Goal: Task Accomplishment & Management: Use online tool/utility

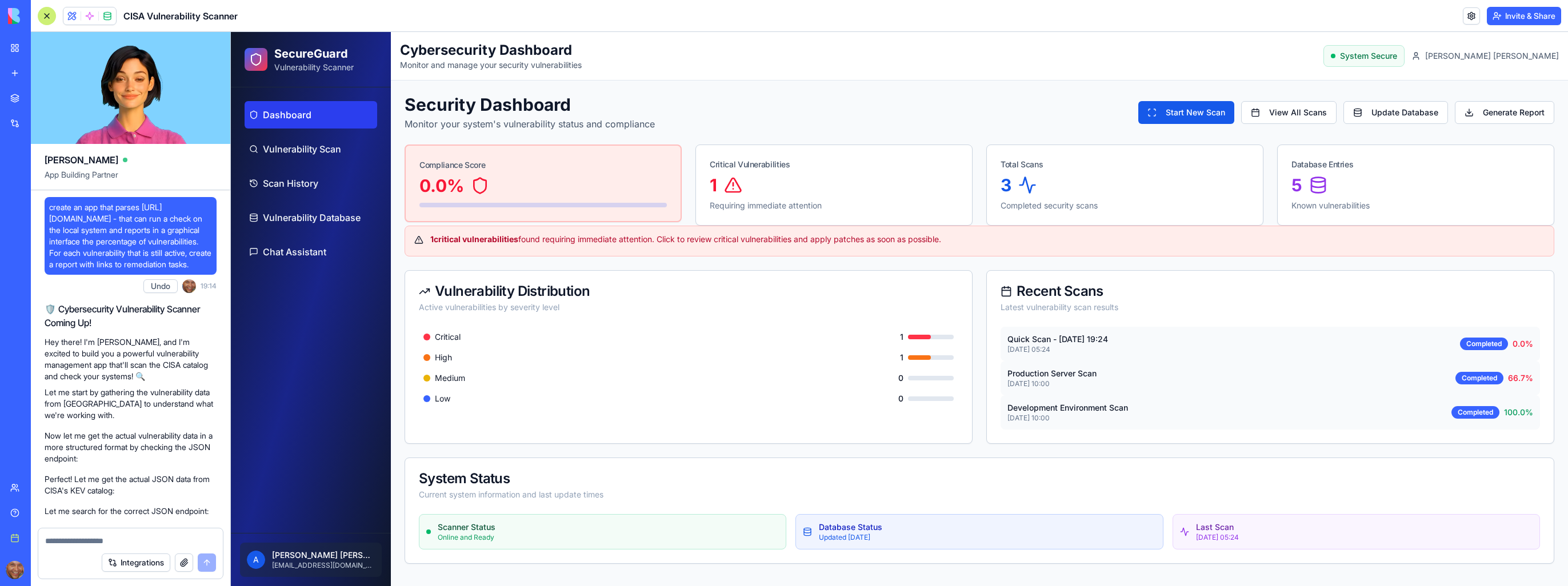
scroll to position [1199, 0]
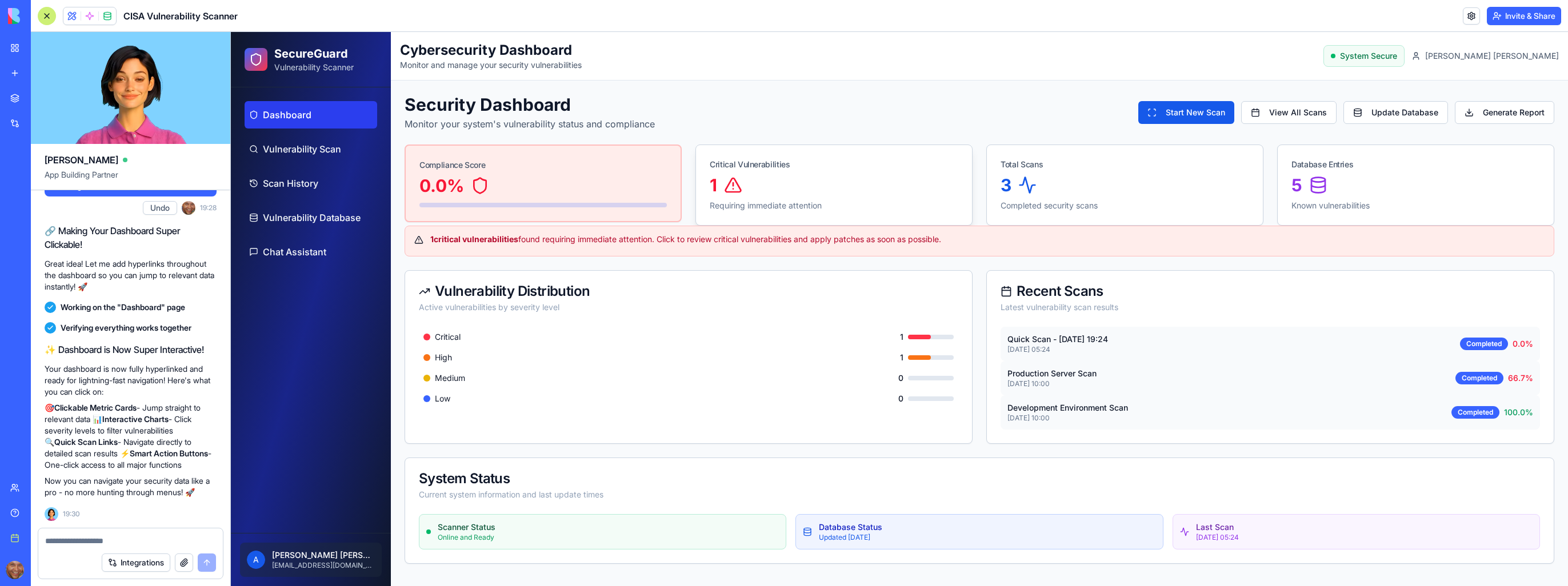
click at [751, 189] on div "1" at bounding box center [834, 185] width 248 height 21
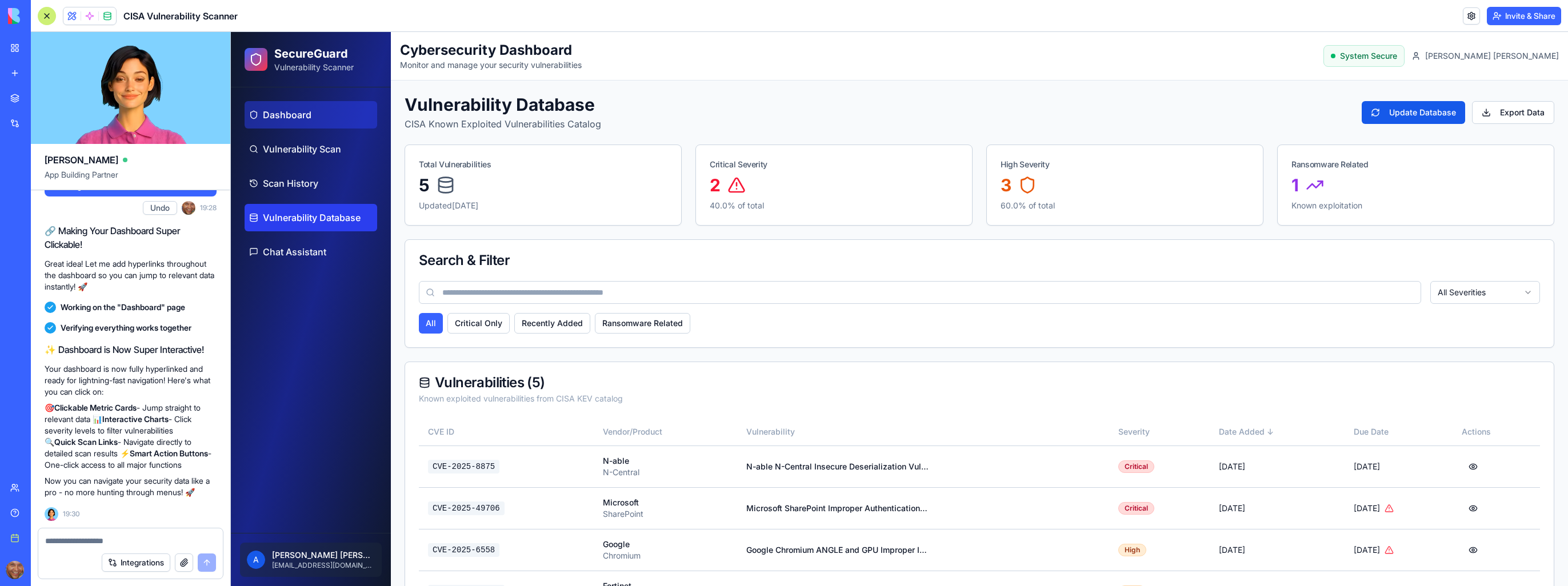
click at [289, 111] on span "Dashboard" at bounding box center [287, 114] width 49 height 14
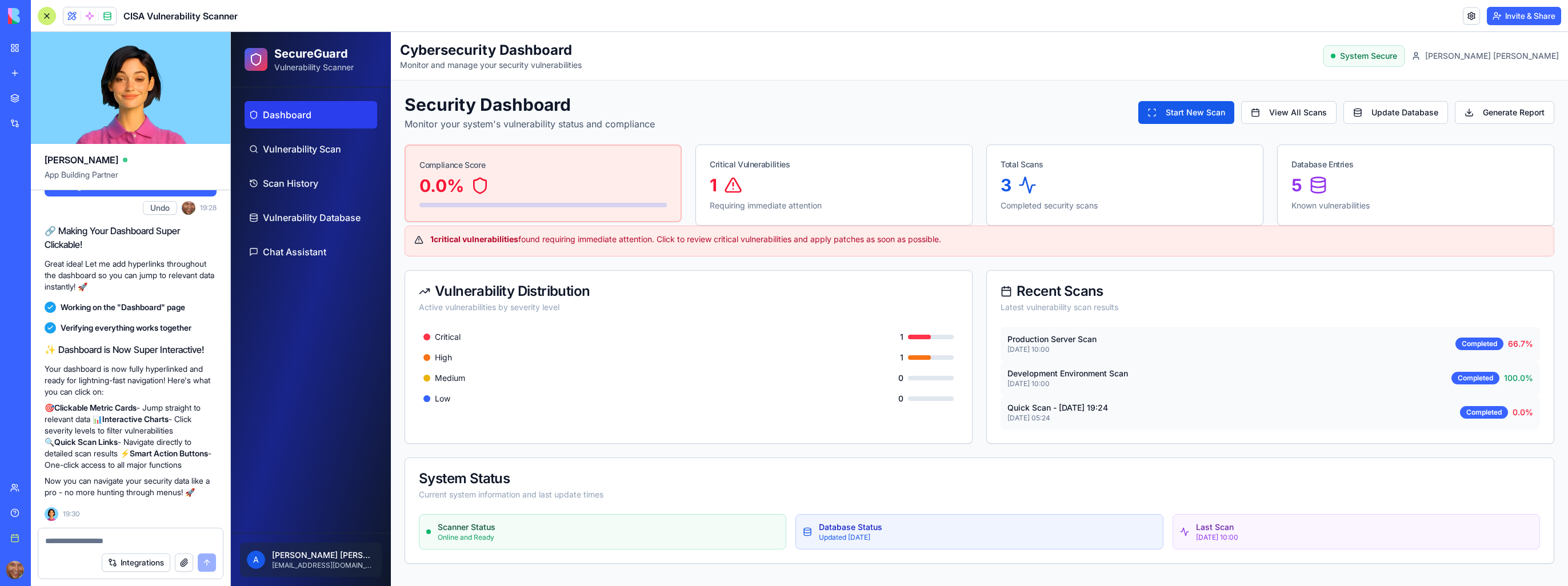
click at [1397, 58] on span "System Secure" at bounding box center [1368, 56] width 57 height 12
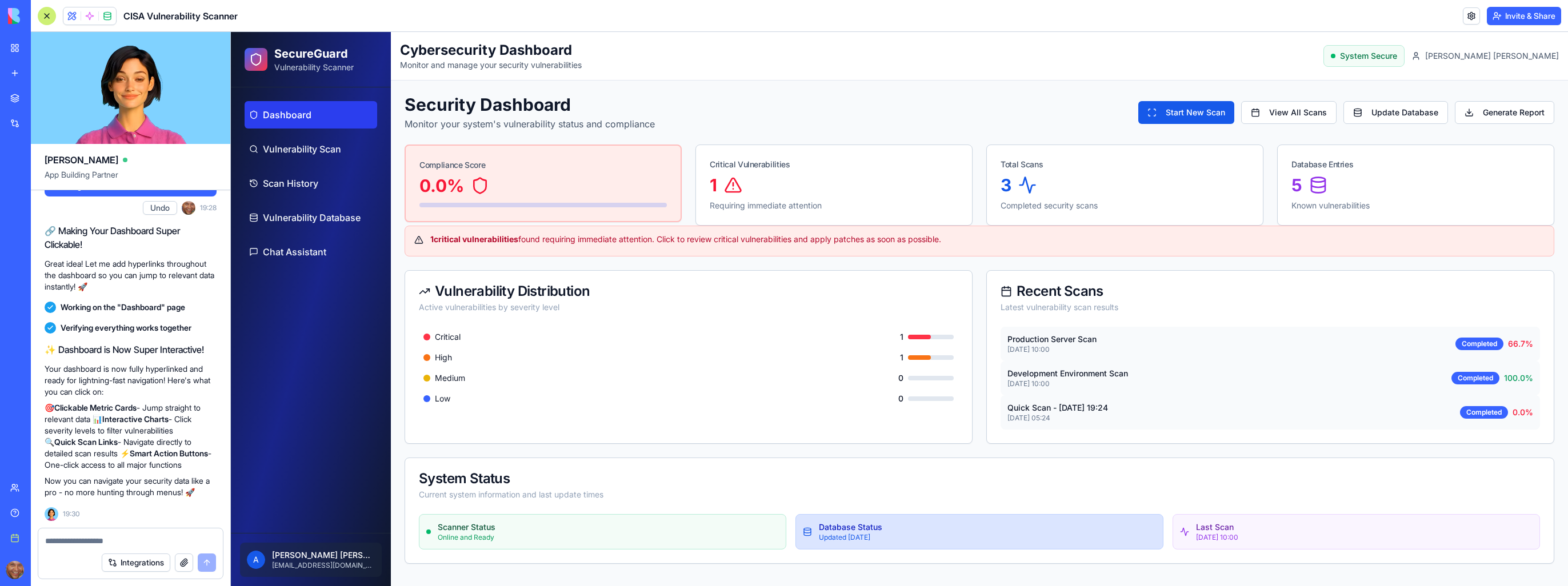
click at [845, 528] on p "Database Status" at bounding box center [850, 527] width 63 height 12
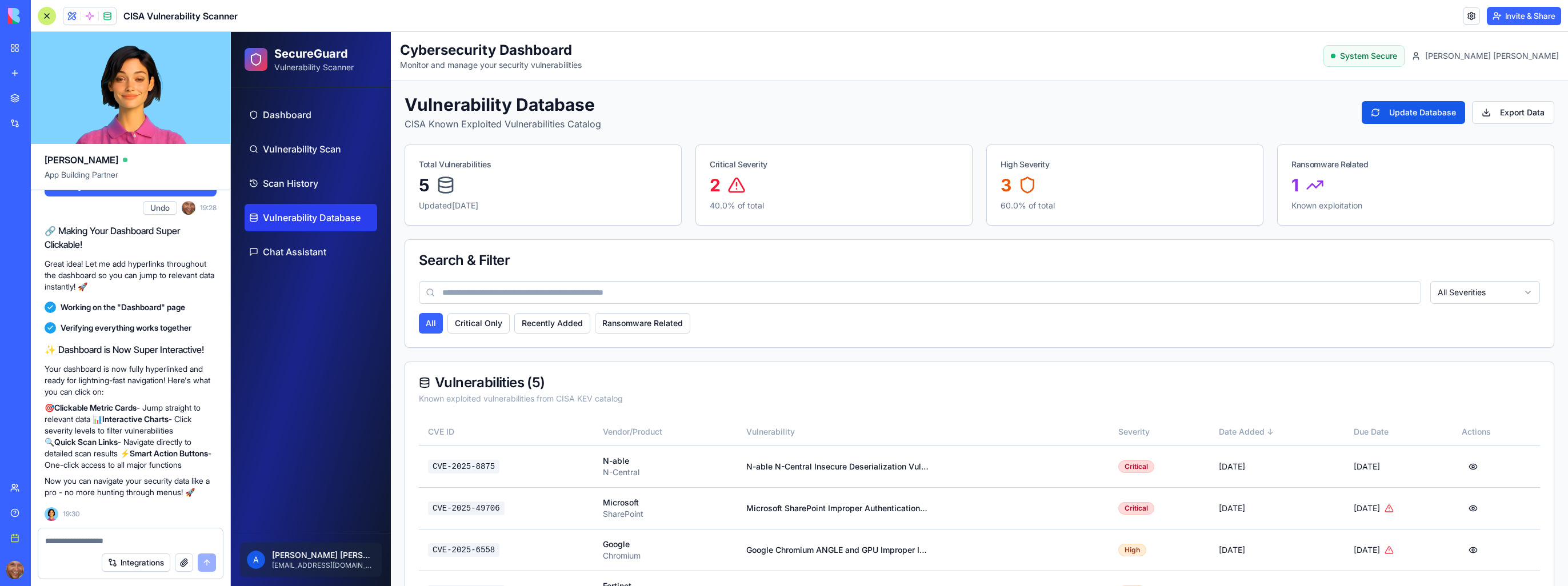
scroll to position [94, 0]
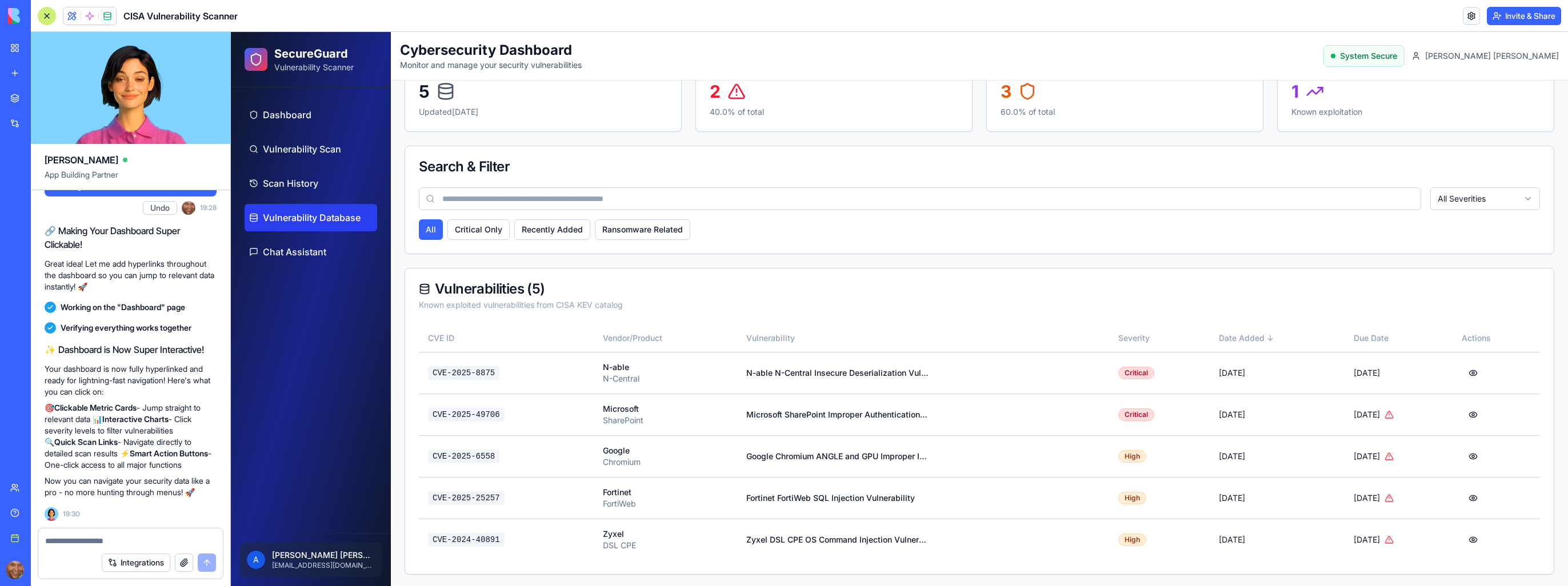
click at [71, 540] on textarea at bounding box center [130, 541] width 171 height 12
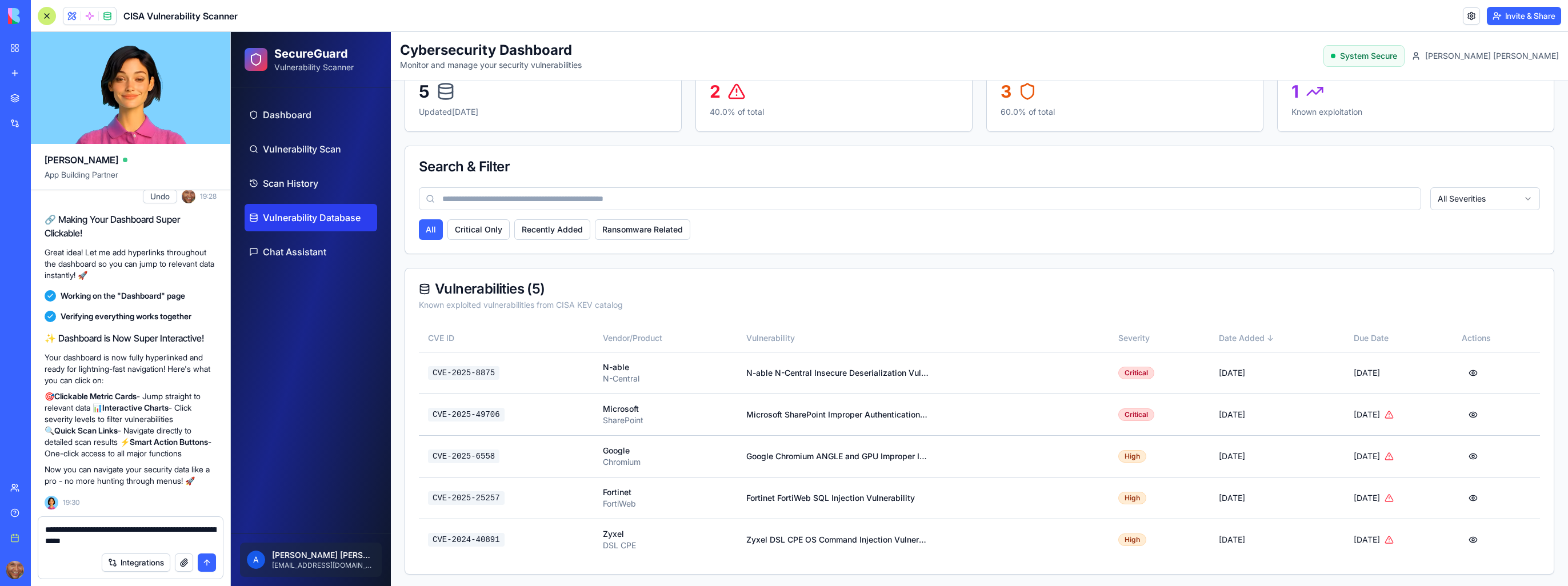
click at [147, 546] on div "Integrations" at bounding box center [130, 562] width 184 height 32
click at [138, 543] on textarea "**********" at bounding box center [131, 535] width 172 height 23
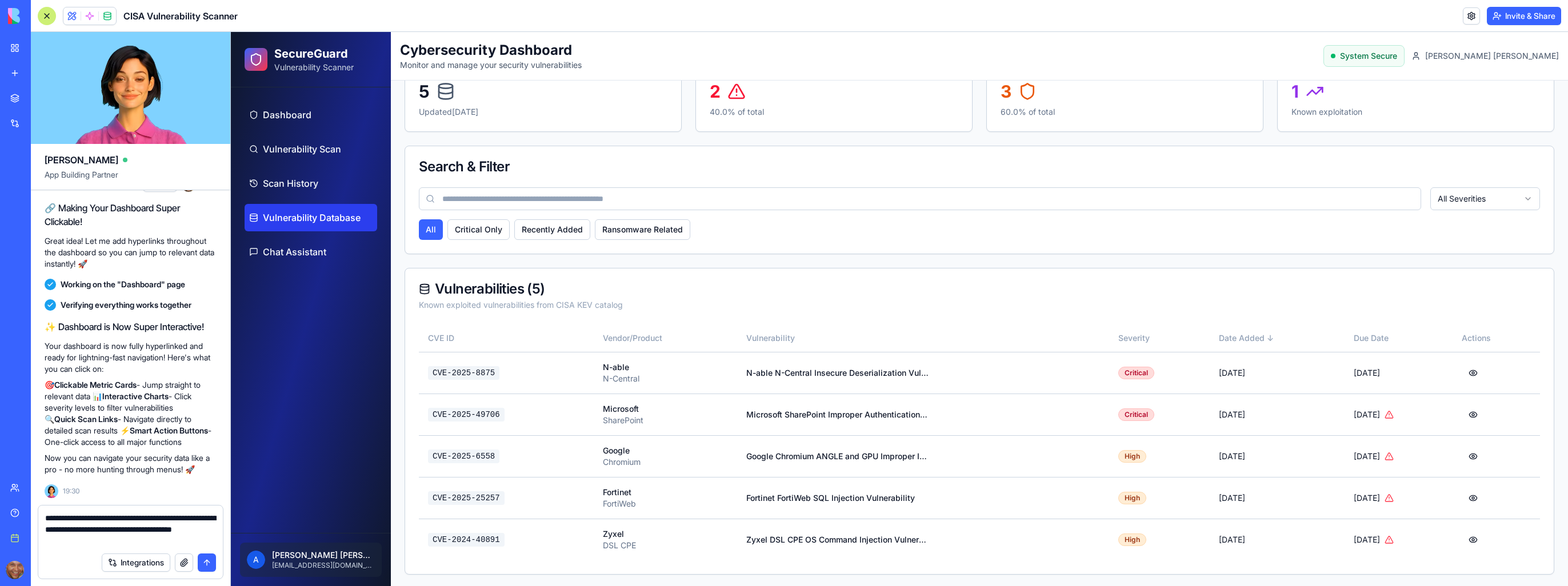
drag, startPoint x: 57, startPoint y: 518, endPoint x: 33, endPoint y: 520, distance: 24.1
click at [33, 520] on div "**********" at bounding box center [131, 545] width 200 height 81
type textarea "**********"
click at [209, 566] on button "submit" at bounding box center [207, 563] width 18 height 18
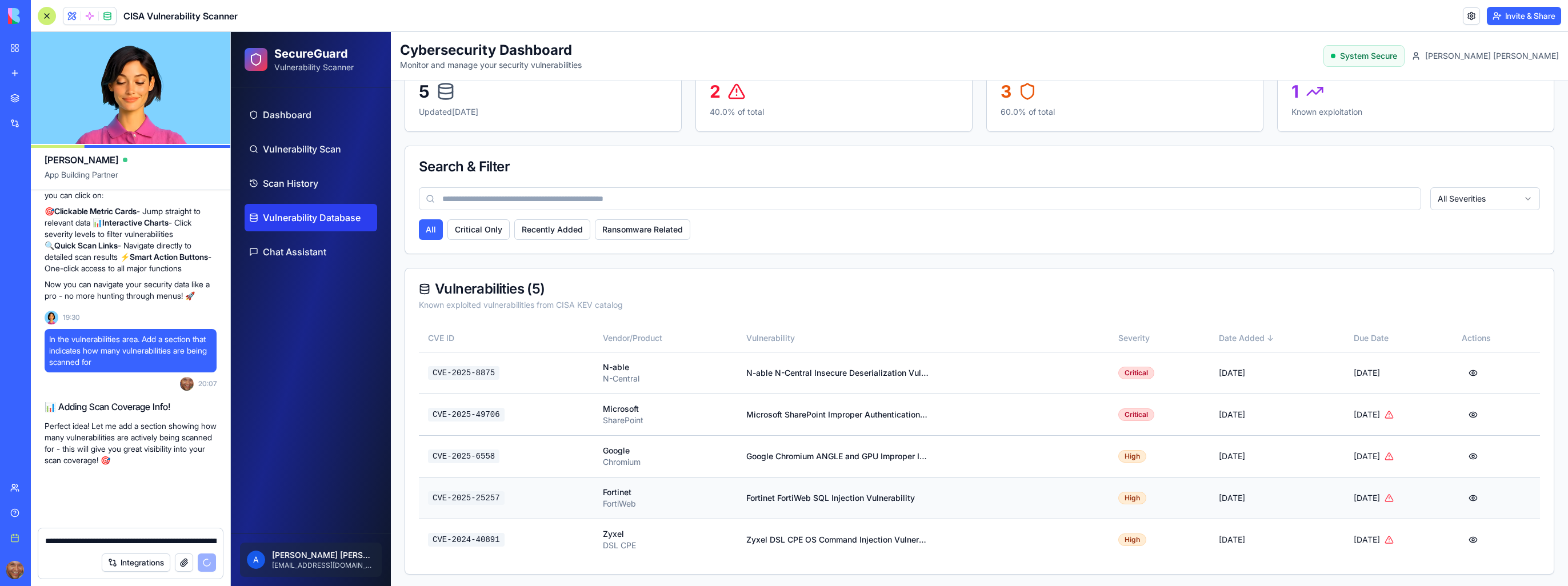
scroll to position [1396, 0]
click at [401, 563] on div "Vulnerability Database CISA Known Exploited Vulnerabilities Catalog Update Data…" at bounding box center [979, 287] width 1177 height 602
click at [1118, 412] on div "Critical" at bounding box center [1136, 414] width 36 height 13
click at [1118, 413] on div "Critical" at bounding box center [1136, 414] width 36 height 13
click at [1466, 413] on button "button" at bounding box center [1473, 415] width 23 height 21
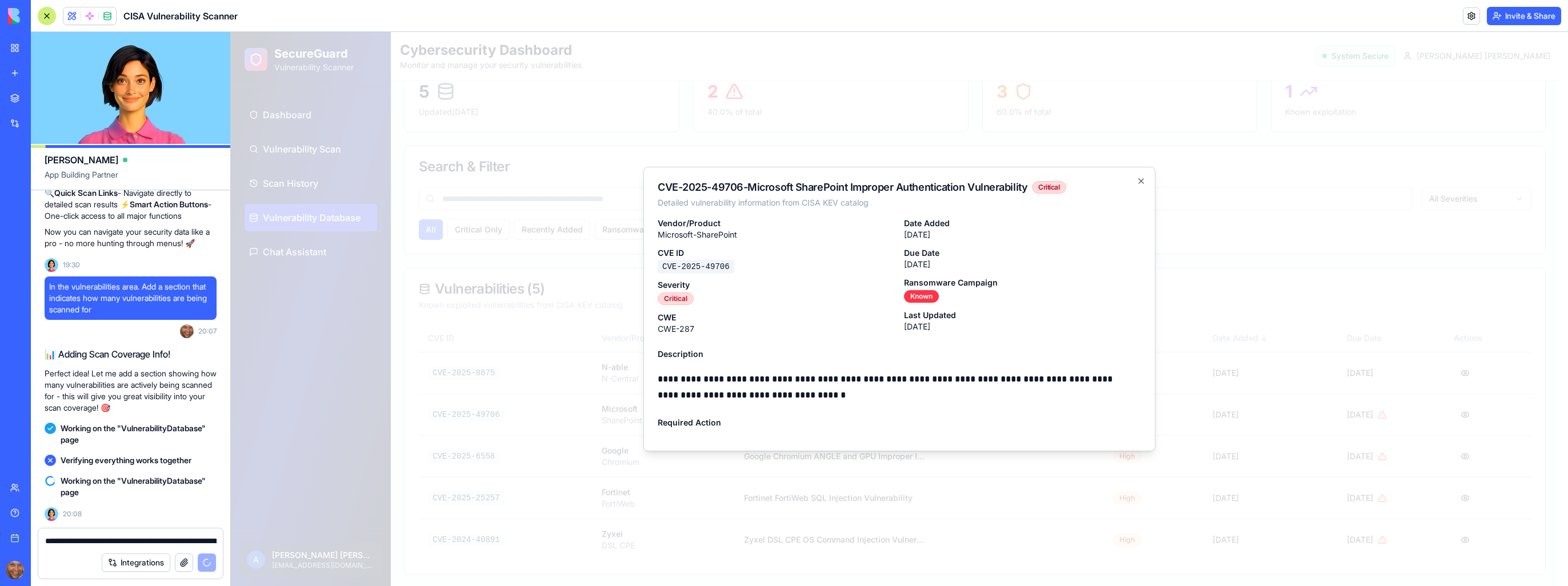
scroll to position [114, 0]
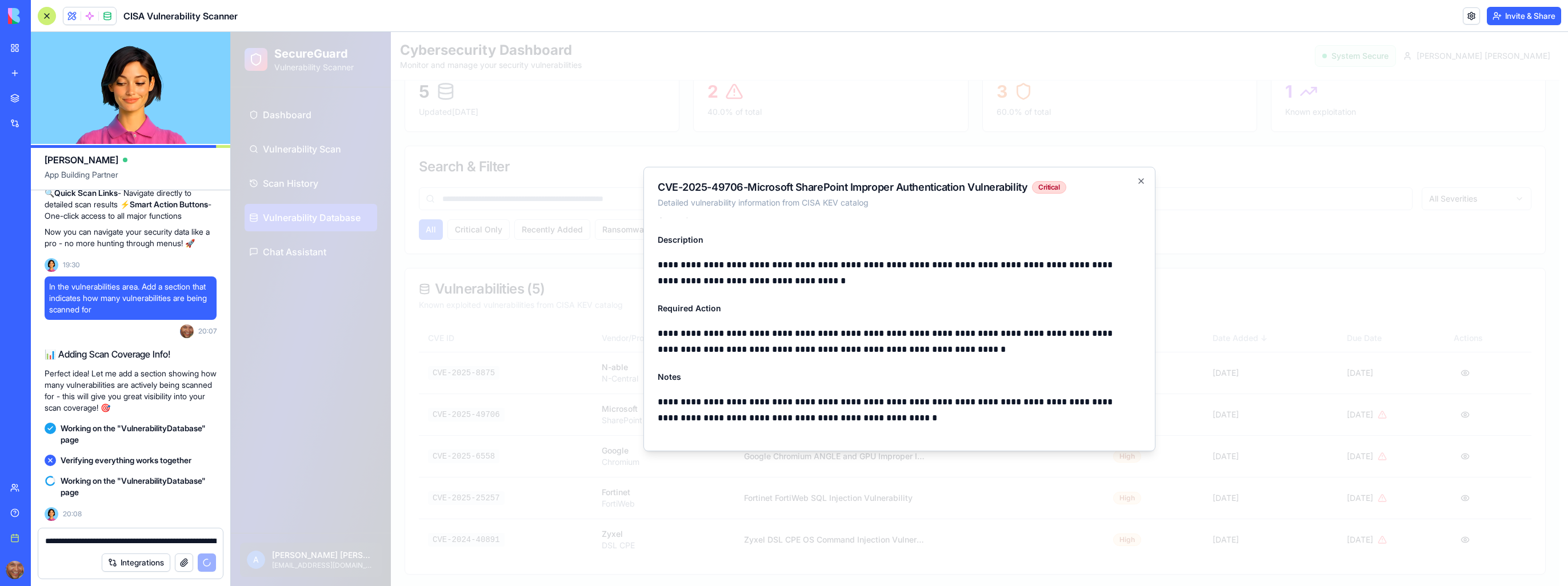
click at [1139, 187] on h2 "CVE-2025-49706 - Microsoft SharePoint Improper Authentication Vulnerability Cri…" at bounding box center [900, 187] width 483 height 13
click at [1141, 181] on icon "button" at bounding box center [1141, 181] width 5 height 5
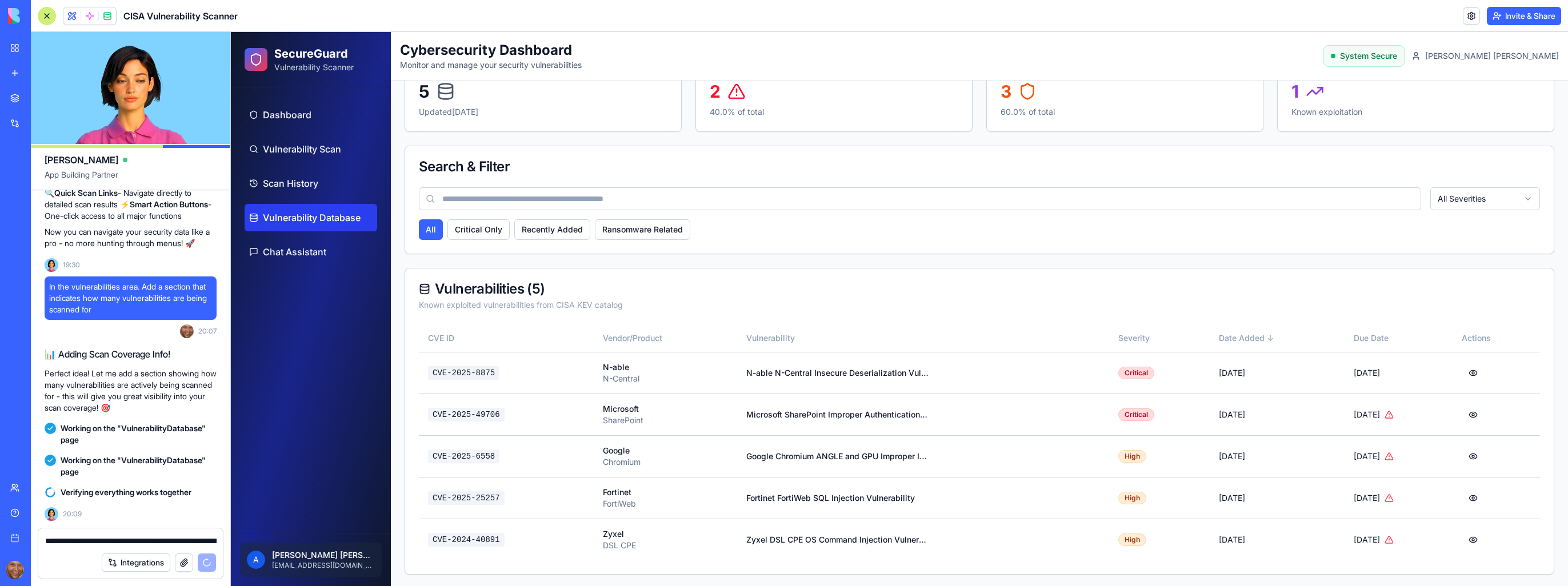
click at [407, 552] on div "CVE ID Vendor/Product Vulnerability Severity Date Added ↓ Due Date Actions CVE-…" at bounding box center [979, 449] width 1149 height 249
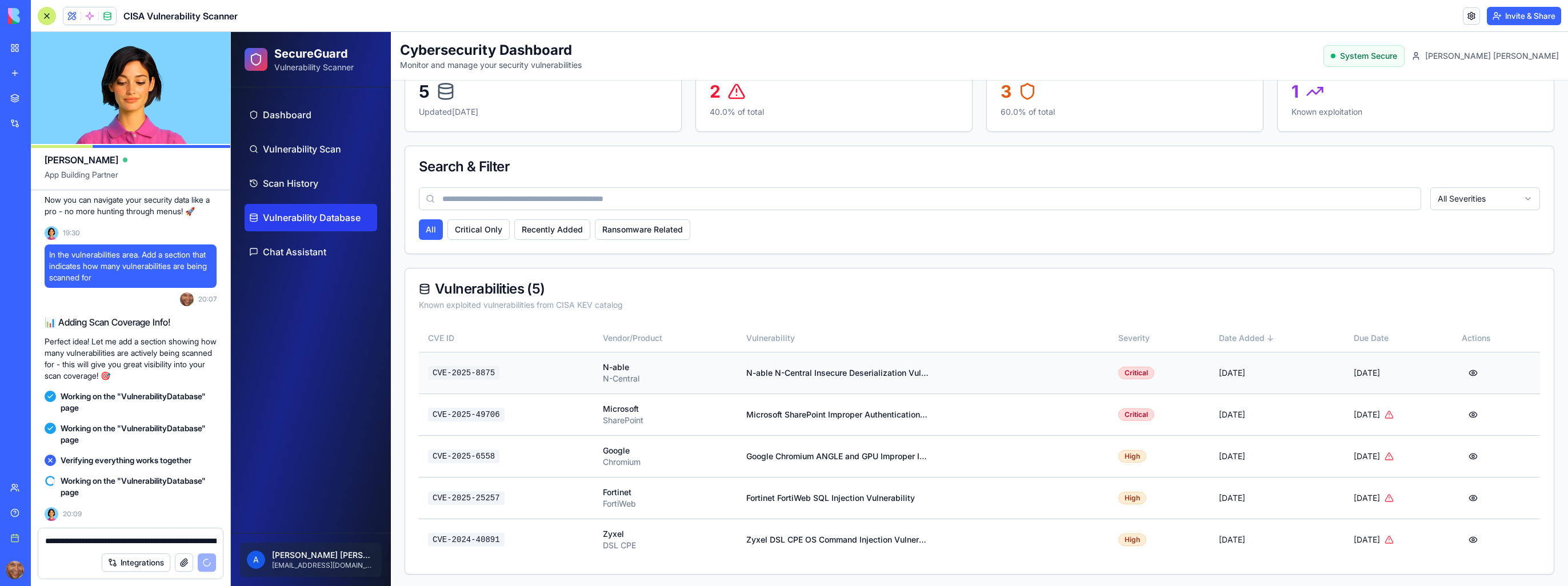
scroll to position [0, 0]
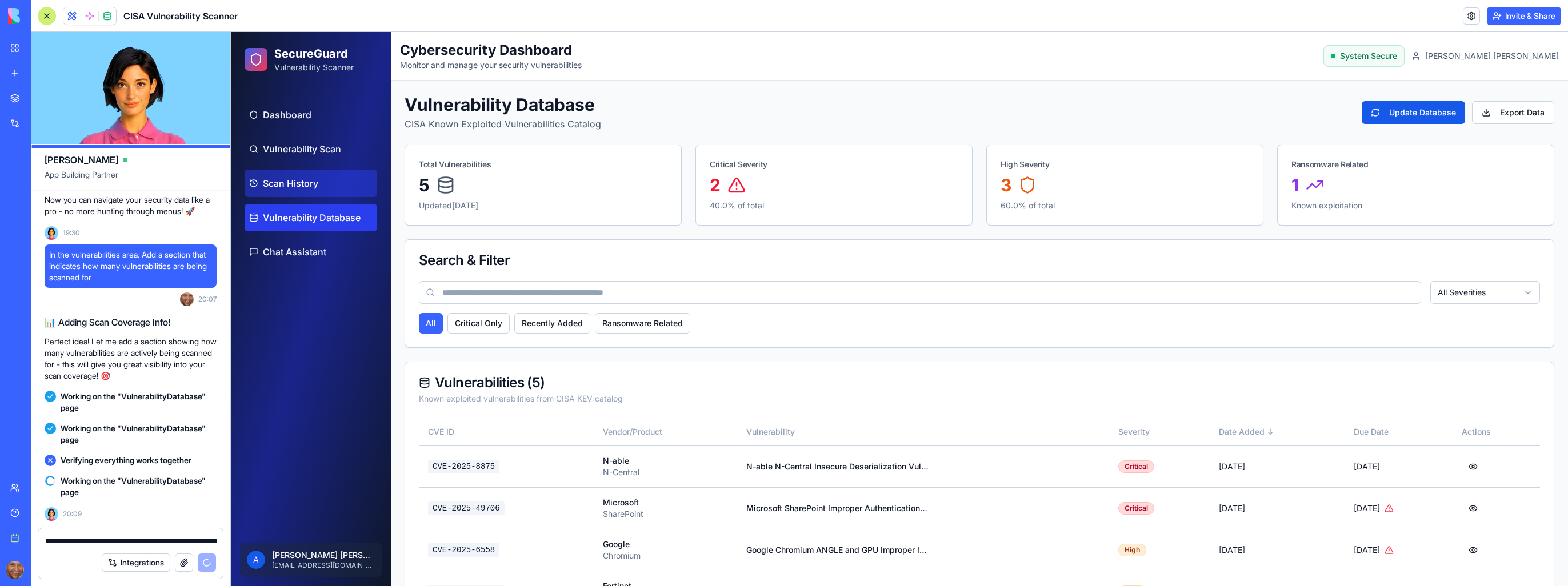
click at [300, 186] on span "Scan History" at bounding box center [290, 183] width 55 height 14
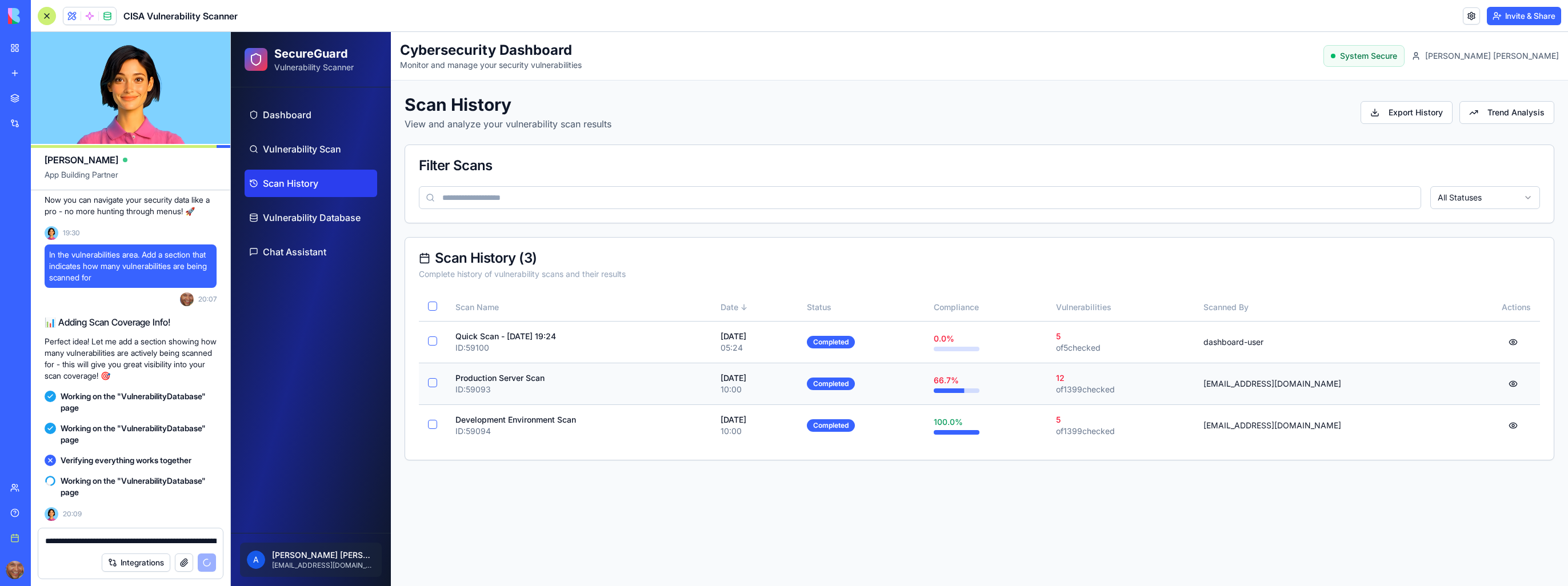
click at [1514, 385] on button "button" at bounding box center [1513, 384] width 23 height 21
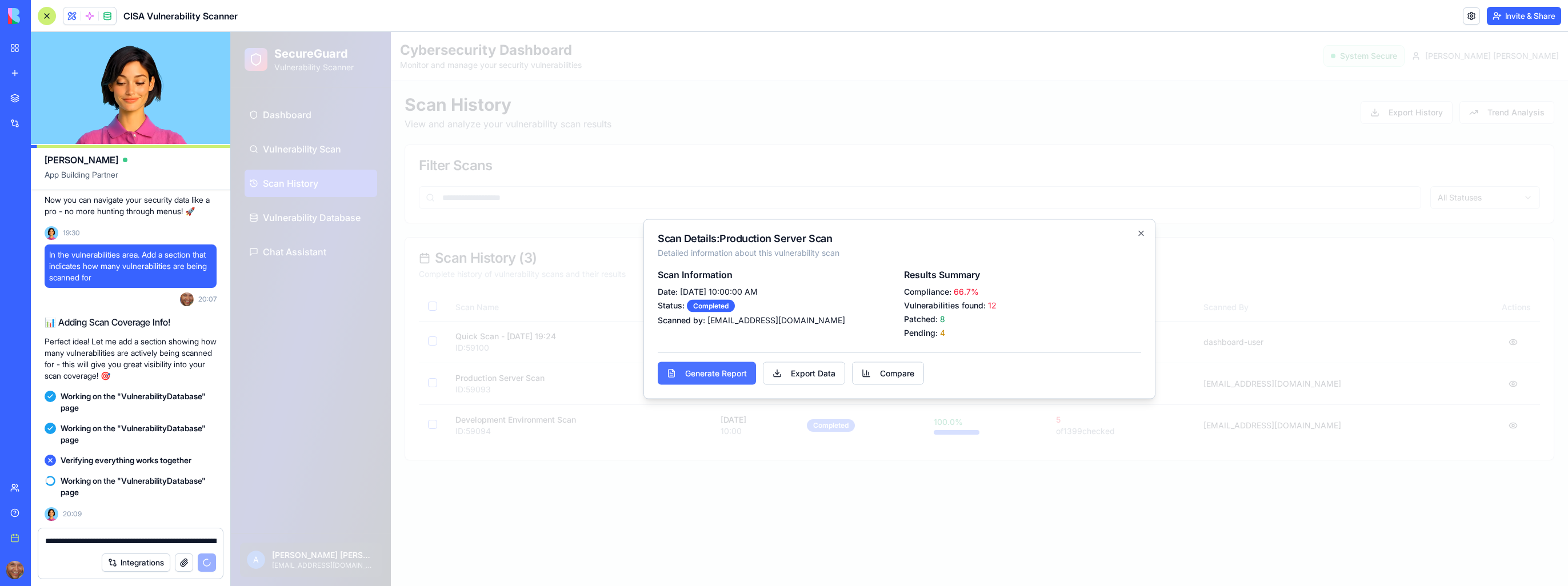
click at [704, 371] on button "Generate Report" at bounding box center [707, 374] width 98 height 23
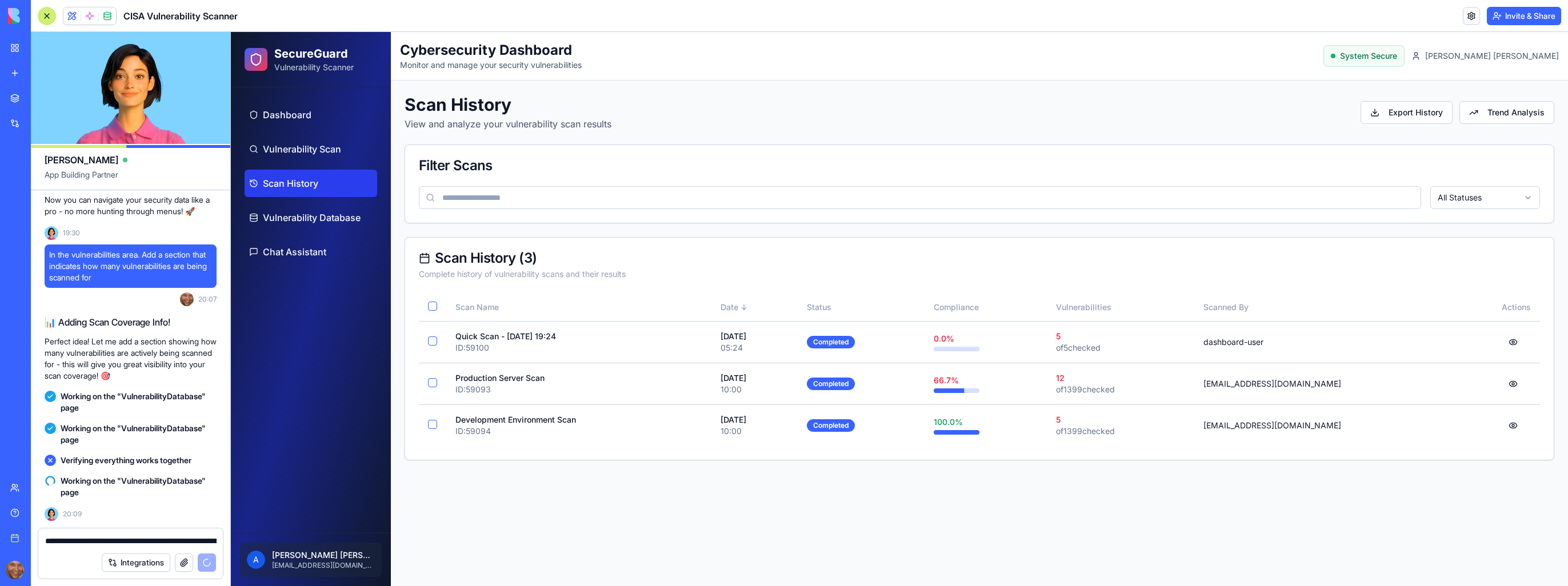
drag, startPoint x: 1035, startPoint y: 530, endPoint x: 1074, endPoint y: 615, distance: 93.5
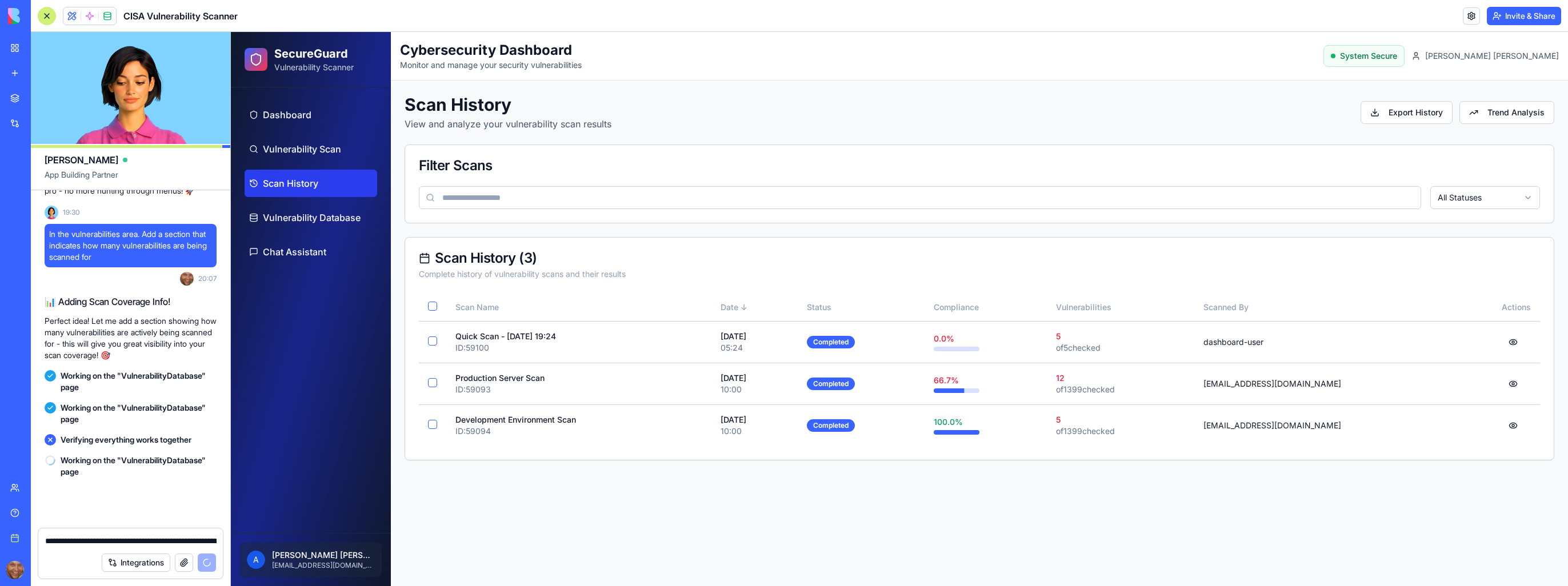
scroll to position [1501, 0]
click at [301, 153] on span "Vulnerability Scan" at bounding box center [302, 149] width 79 height 14
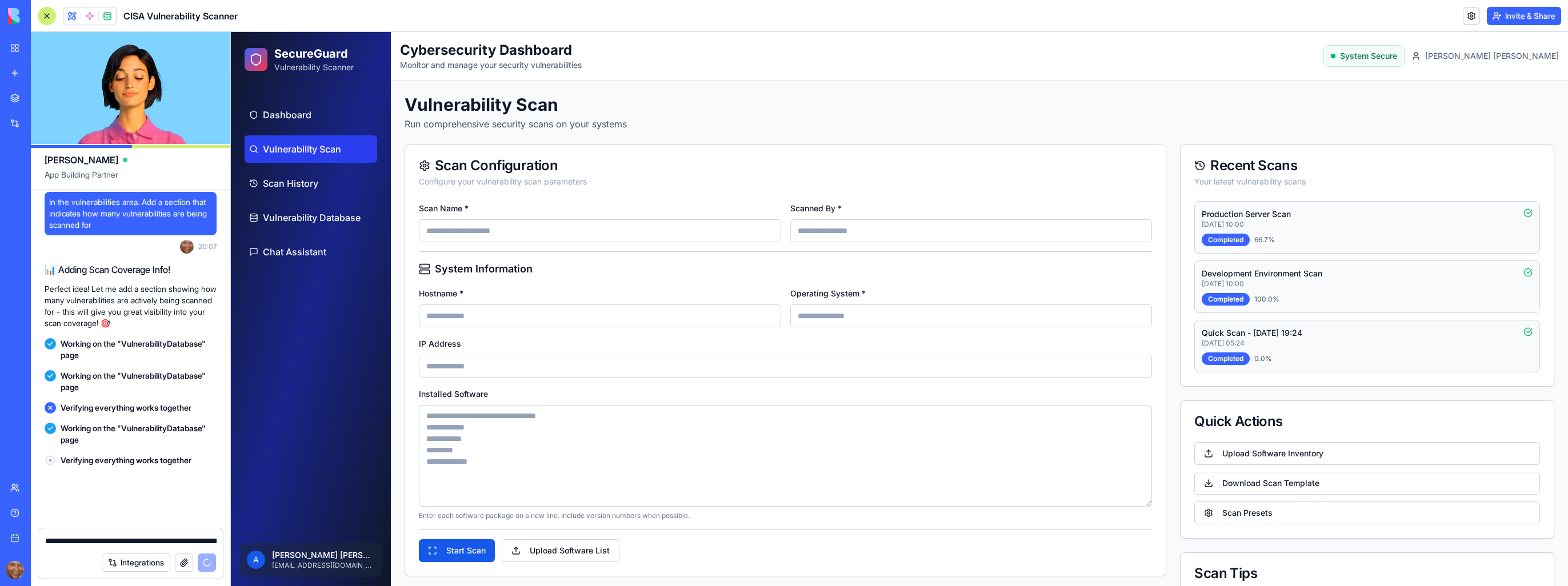
scroll to position [1533, 0]
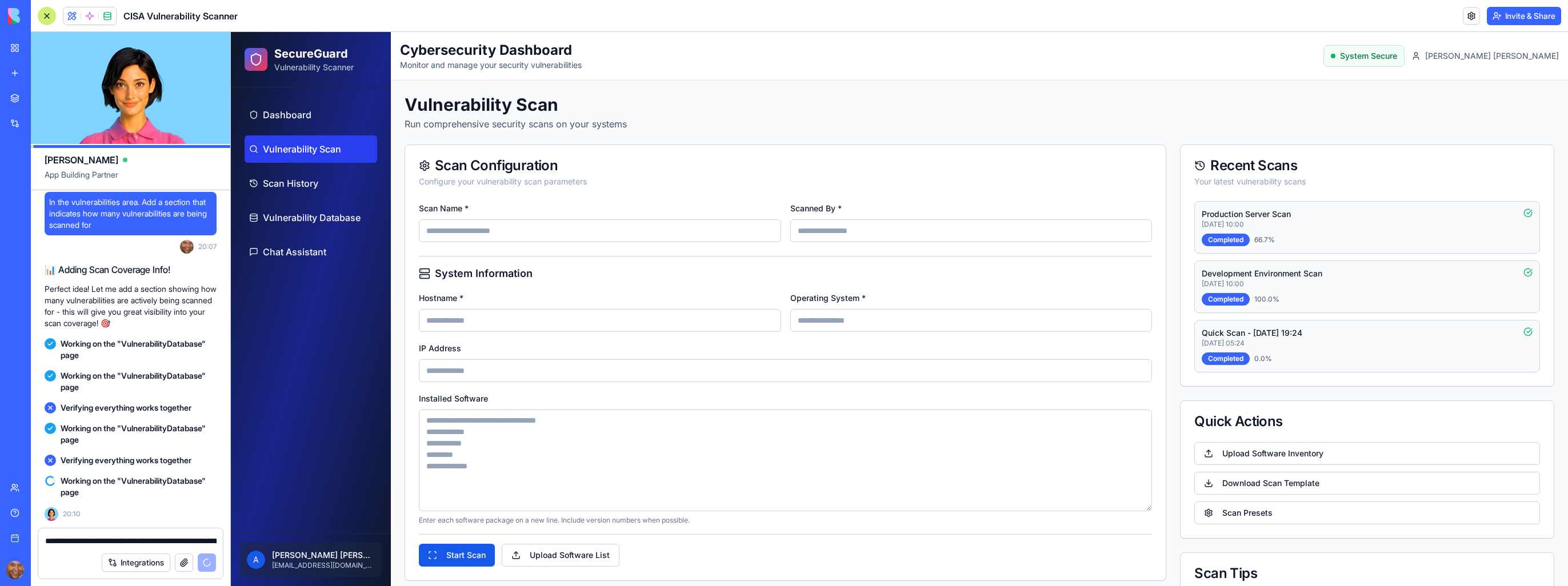
click at [685, 303] on div "Hostname *" at bounding box center [600, 312] width 362 height 41
click at [580, 235] on input "Scan Name *" at bounding box center [600, 231] width 362 height 23
click at [579, 229] on input "Scan Name *" at bounding box center [600, 231] width 362 height 23
click at [493, 236] on input "Scan Name *" at bounding box center [600, 231] width 362 height 23
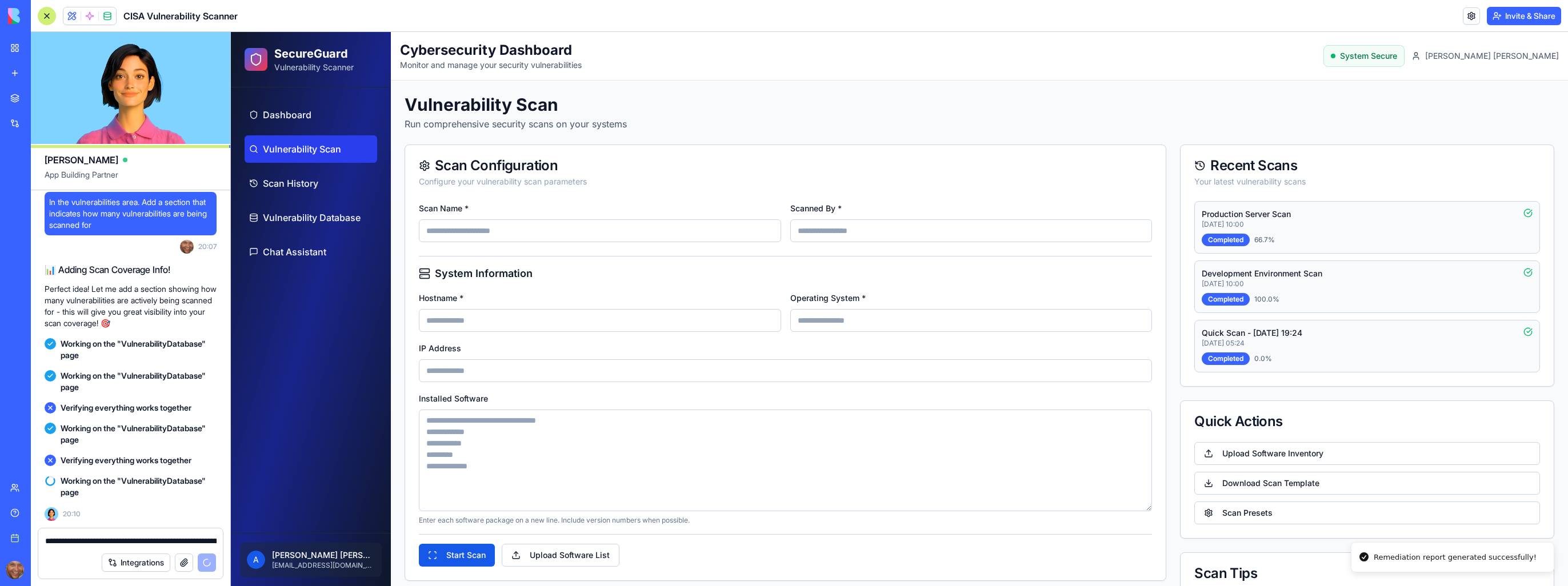
click at [844, 323] on input "Operating System *" at bounding box center [971, 321] width 362 height 23
click at [752, 503] on textarea "Installed Software" at bounding box center [785, 460] width 733 height 102
click at [855, 323] on input "Operating System *" at bounding box center [971, 321] width 362 height 23
click at [840, 296] on label "Operating System *" at bounding box center [828, 298] width 75 height 10
click at [840, 309] on input "Operating System *" at bounding box center [971, 321] width 362 height 23
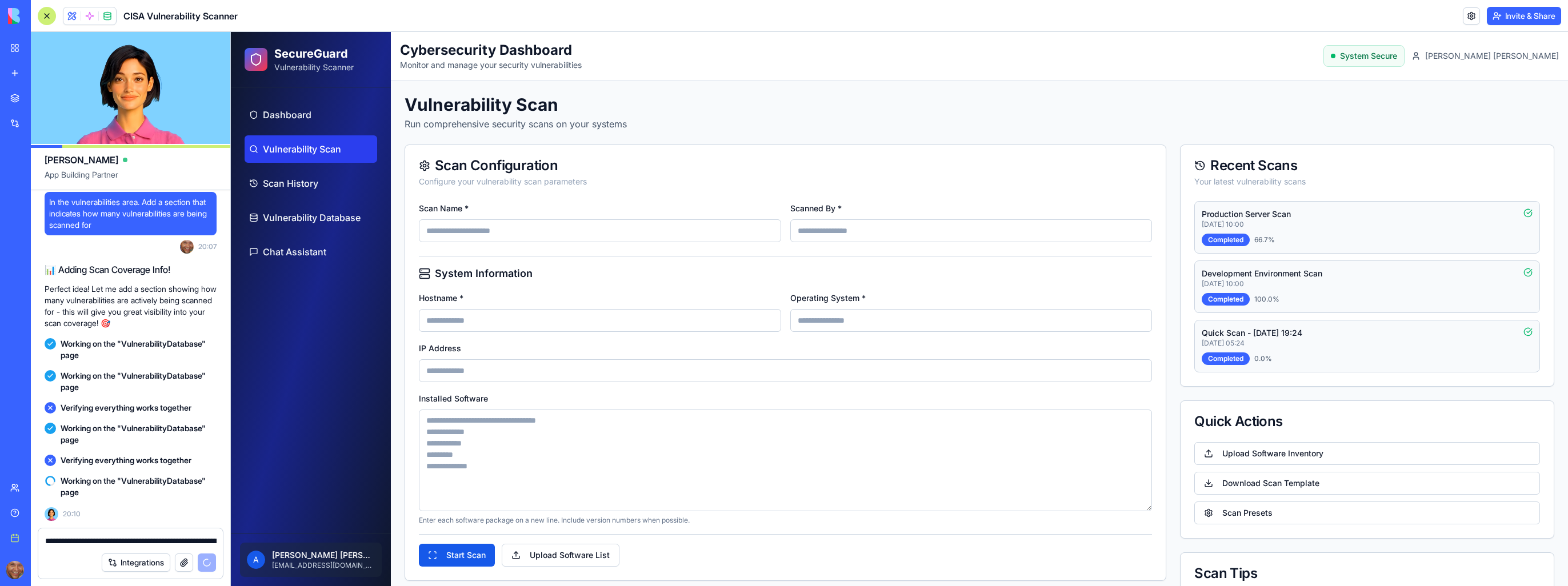
click at [852, 322] on input "Operating System *" at bounding box center [971, 321] width 362 height 23
click at [1097, 528] on form "Scan Name * Scanned By * System Information Hostname * Operating System * IP Ad…" at bounding box center [785, 383] width 733 height 366
click at [1262, 511] on button "Scan Presets" at bounding box center [1367, 513] width 346 height 23
click at [1223, 514] on button "Scan Presets" at bounding box center [1367, 513] width 346 height 23
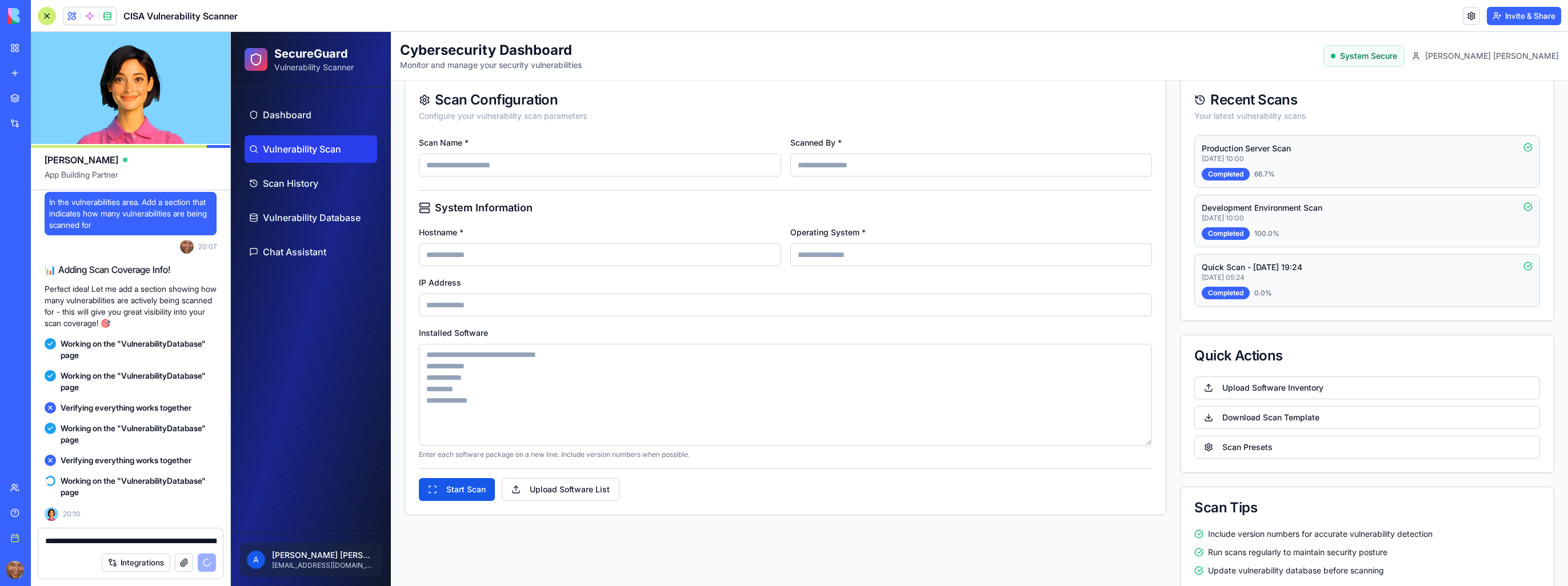
scroll to position [82, 0]
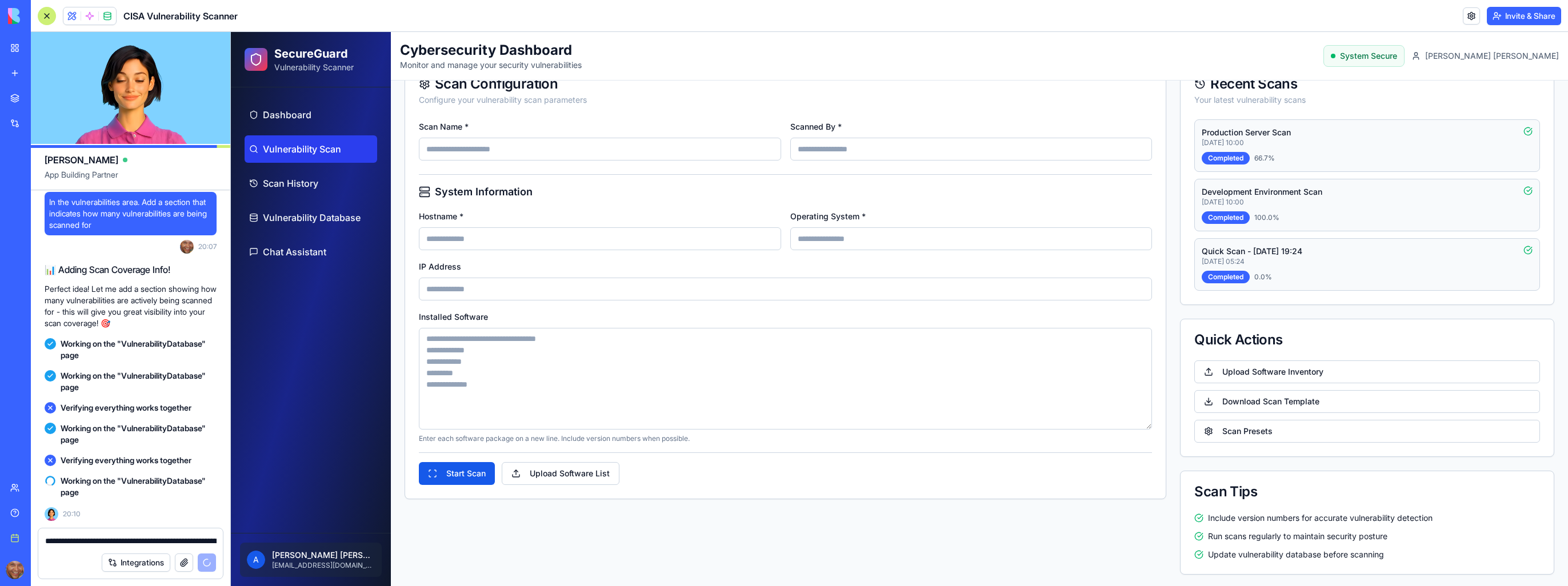
click at [644, 520] on div "Scan Configuration Configure your vulnerability scan parameters Scan Name * Sca…" at bounding box center [785, 318] width 761 height 512
click at [965, 549] on div "Scan Configuration Configure your vulnerability scan parameters Scan Name * Sca…" at bounding box center [785, 318] width 761 height 512
